Goal: Task Accomplishment & Management: Manage account settings

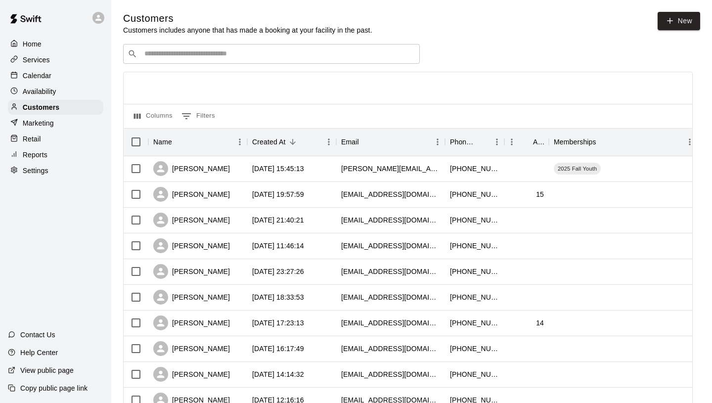
click at [45, 71] on p "Calendar" at bounding box center [37, 76] width 29 height 10
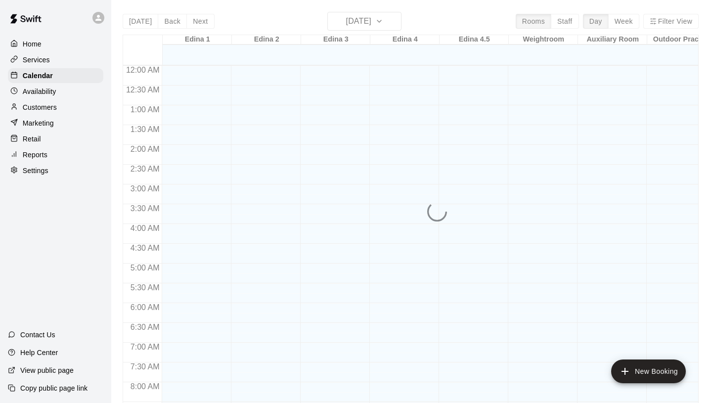
click at [380, 23] on div "[DATE] Back [DATE][DATE] Rooms Staff Day Week Filter View Edina 1 21 Thu Edina …" at bounding box center [411, 213] width 576 height 403
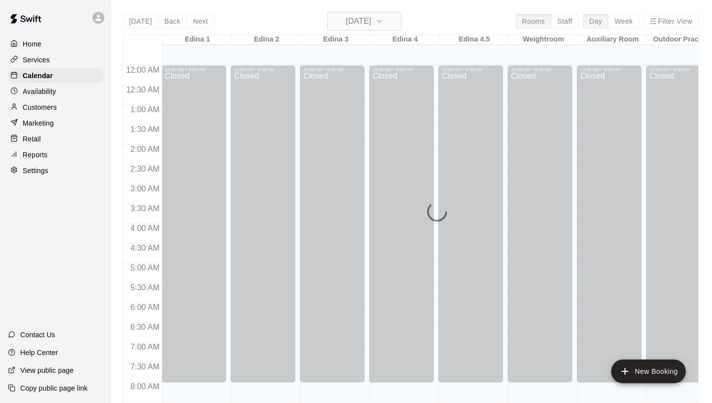
click at [371, 19] on h6 "[DATE]" at bounding box center [358, 21] width 25 height 14
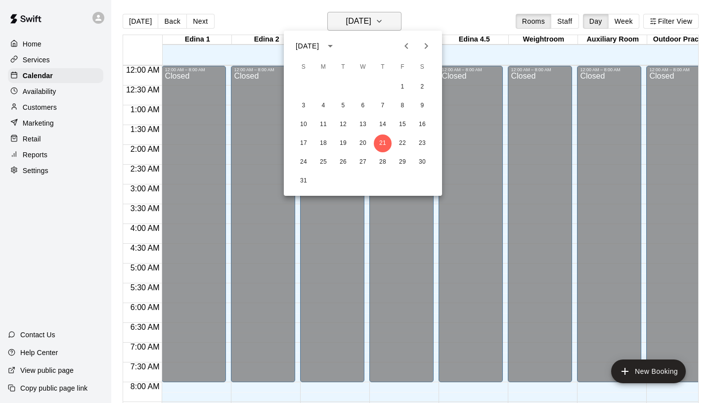
scroll to position [571, 0]
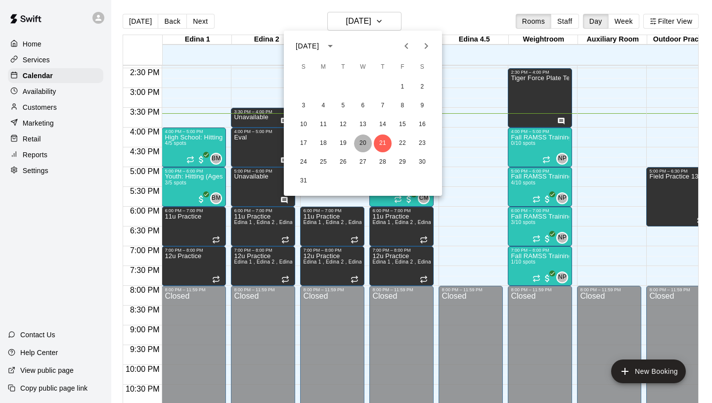
click at [364, 142] on button "20" at bounding box center [363, 144] width 18 height 18
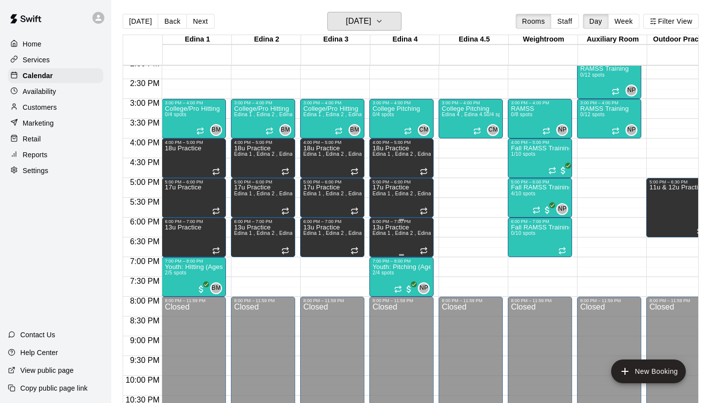
scroll to position [559, 0]
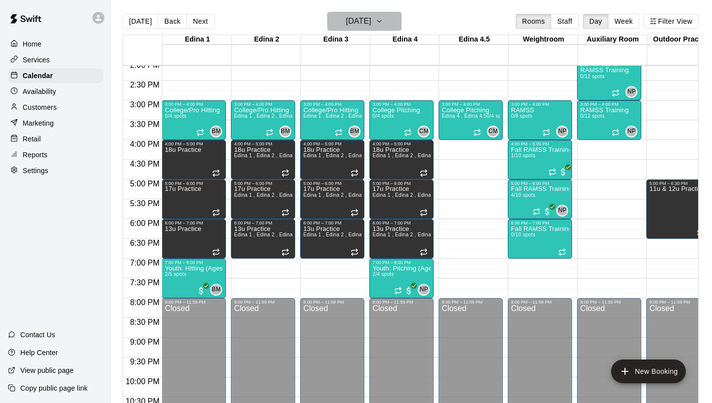
click at [354, 27] on h6 "[DATE]" at bounding box center [358, 21] width 25 height 14
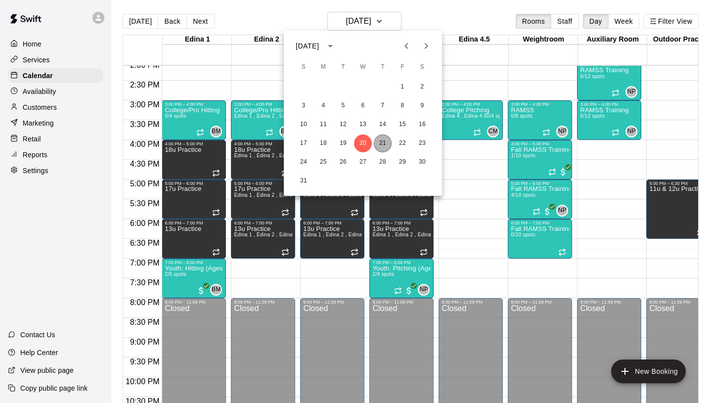
click at [381, 140] on button "21" at bounding box center [383, 144] width 18 height 18
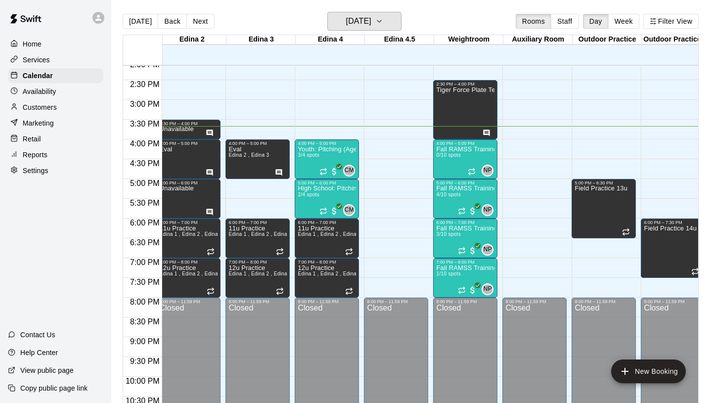
scroll to position [0, 76]
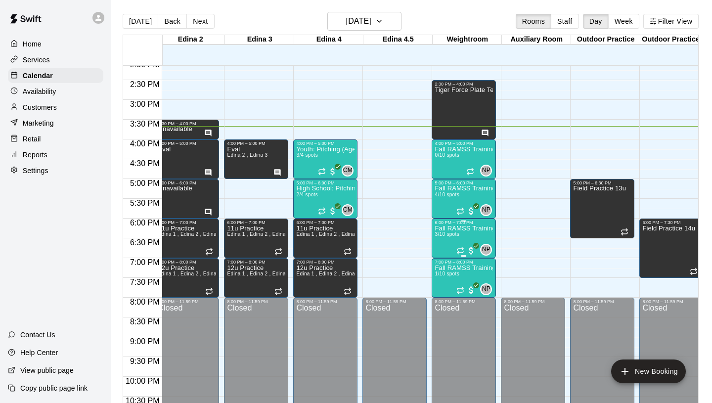
click at [446, 258] on img "edit" at bounding box center [445, 258] width 11 height 11
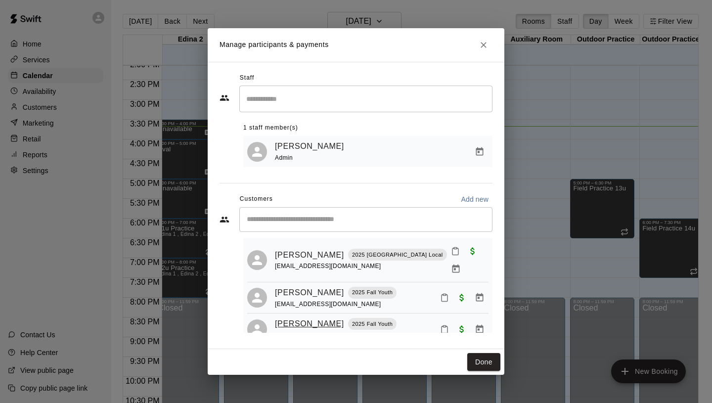
scroll to position [25, 0]
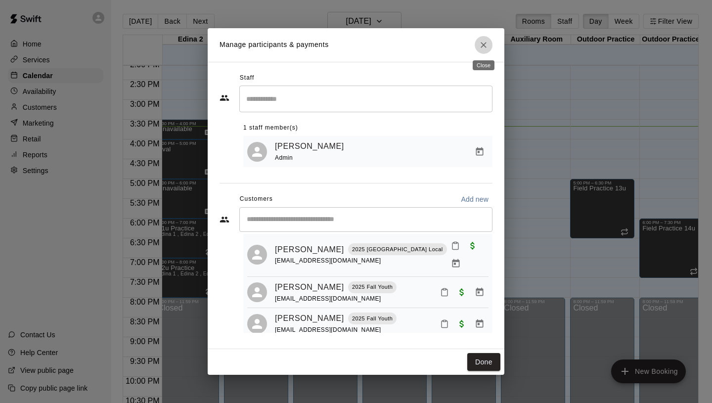
click at [483, 45] on icon "Close" at bounding box center [484, 45] width 10 height 10
